Goal: Complete application form

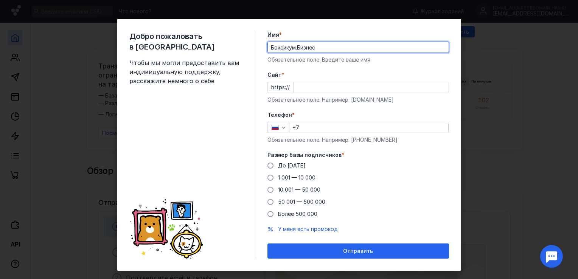
type input "Боксикум.Бизнес"
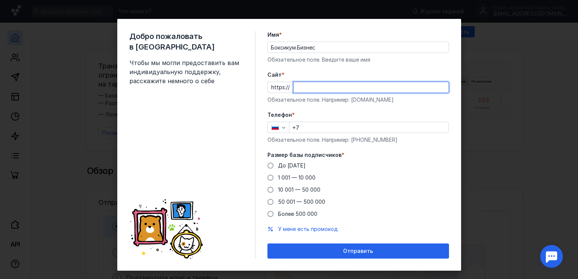
click at [322, 88] on input "Cайт *" at bounding box center [371, 87] width 155 height 11
paste input "[DOMAIN_NAME][URL]"
type input "[DOMAIN_NAME][URL]"
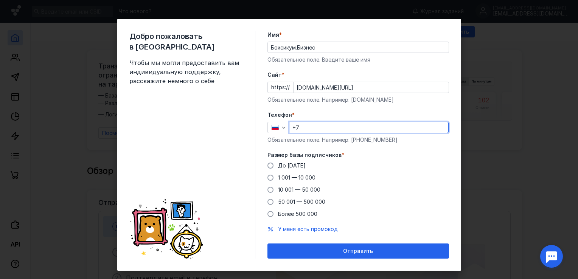
click at [319, 131] on input "+7" at bounding box center [369, 127] width 159 height 11
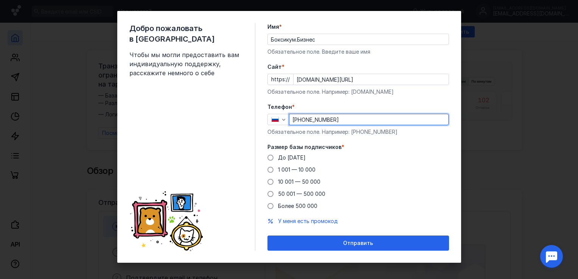
scroll to position [11, 0]
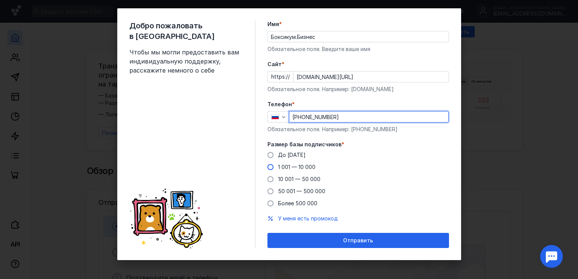
type input "[PHONE_NUMBER]"
click at [305, 166] on span "1 001 — 10 000" at bounding box center [296, 167] width 37 height 6
click at [0, 0] on input "1 001 — 10 000" at bounding box center [0, 0] width 0 height 0
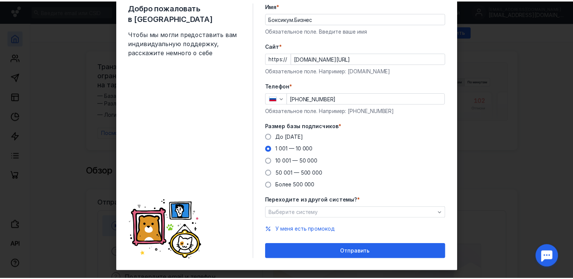
scroll to position [40, 0]
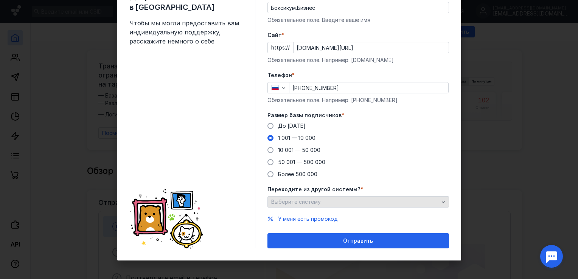
click at [332, 201] on div "Выберите систему" at bounding box center [354, 202] width 171 height 6
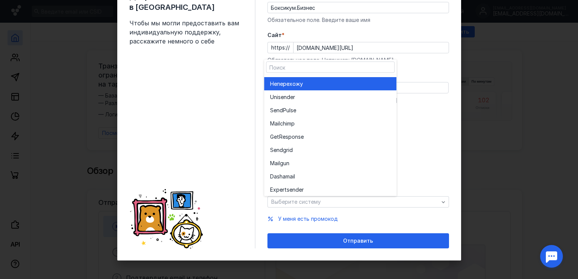
click at [303, 81] on span "перехожу" at bounding box center [290, 84] width 26 height 8
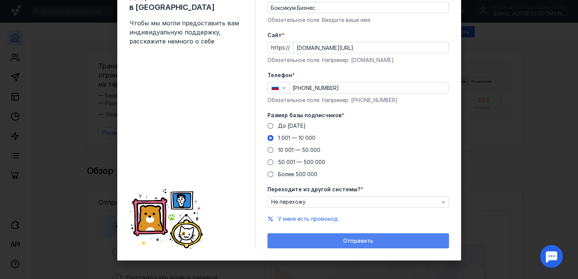
click at [361, 237] on div "Отправить" at bounding box center [359, 240] width 182 height 15
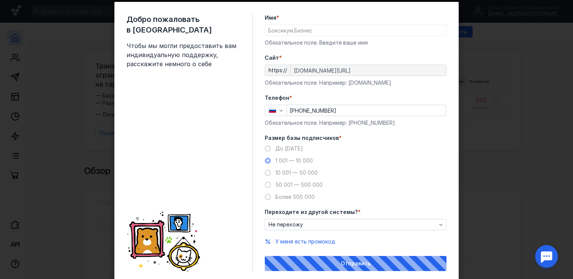
scroll to position [0, 0]
